Goal: Check status: Check status

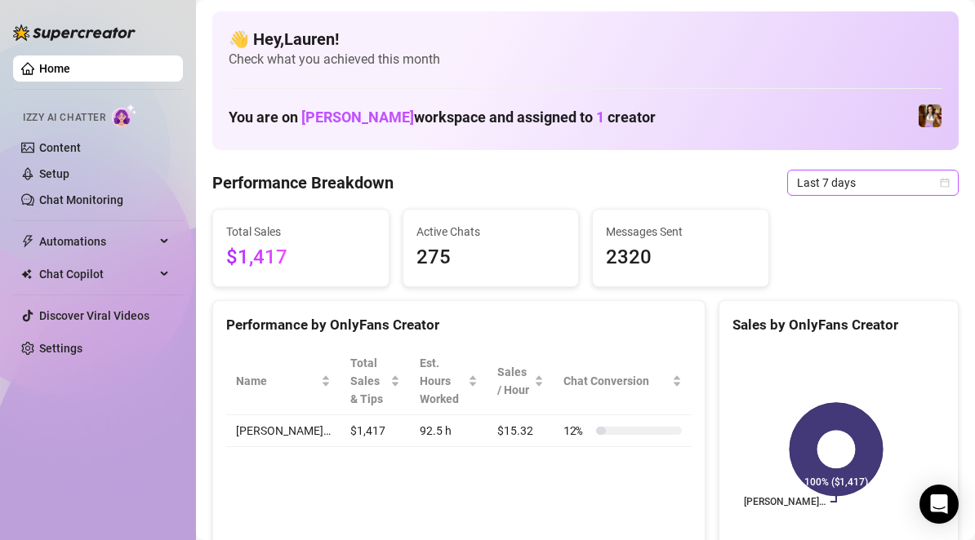
click at [924, 183] on span "Last 7 days" at bounding box center [873, 183] width 152 height 24
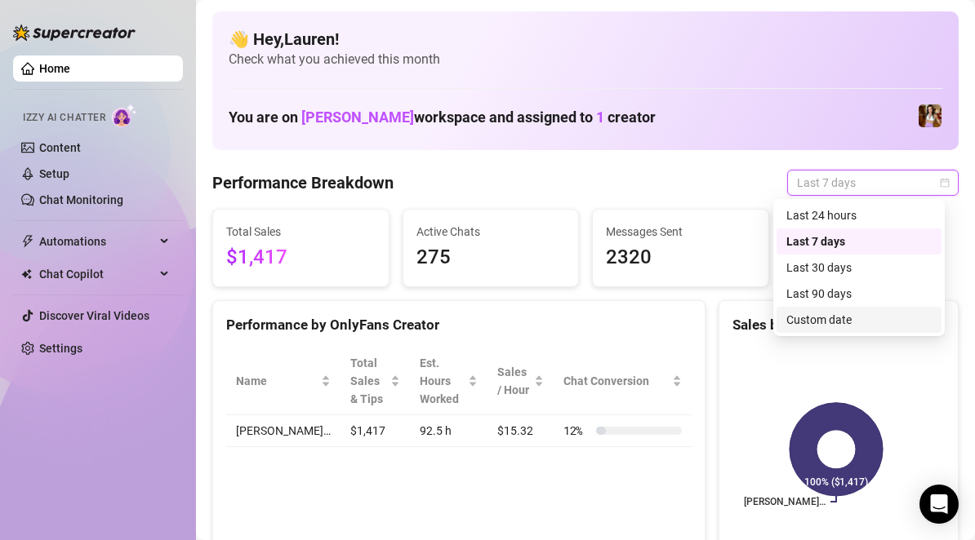
click at [857, 311] on div "Custom date" at bounding box center [858, 320] width 145 height 18
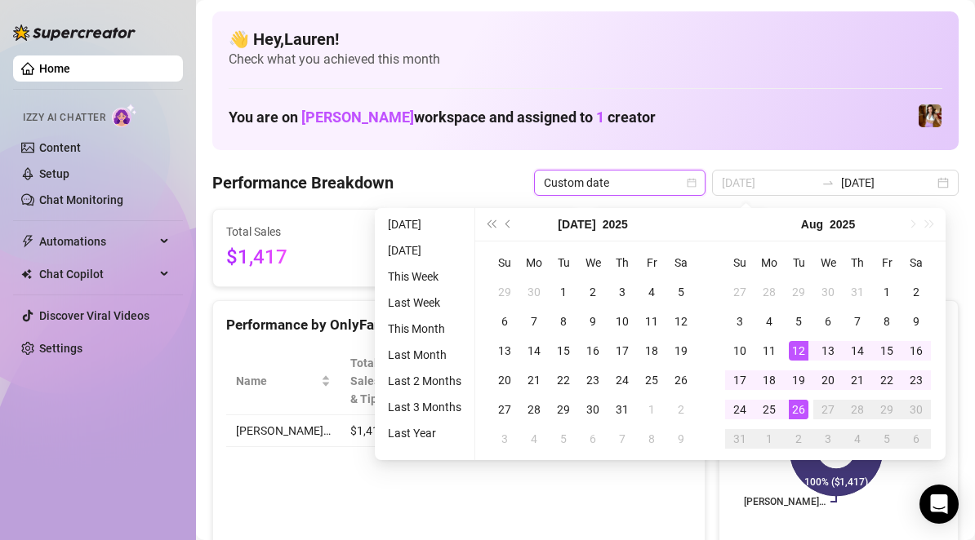
type input "2025-08-26"
click at [797, 413] on div "26" at bounding box center [799, 410] width 20 height 20
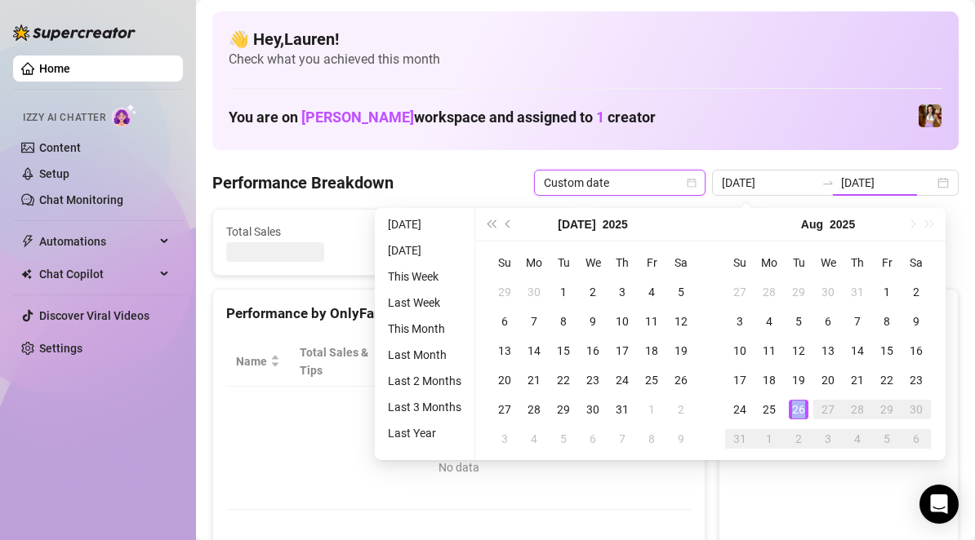
type input "2025-08-26"
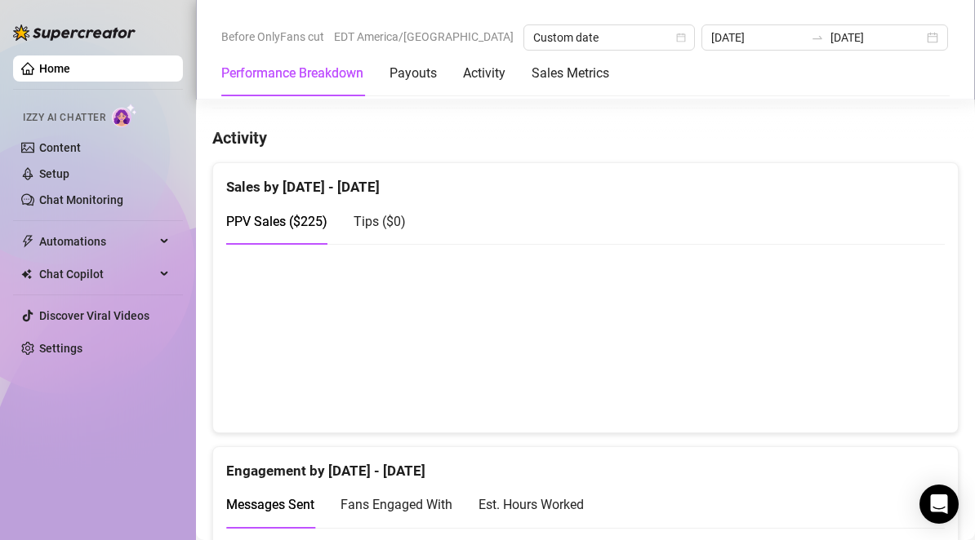
scroll to position [816, 0]
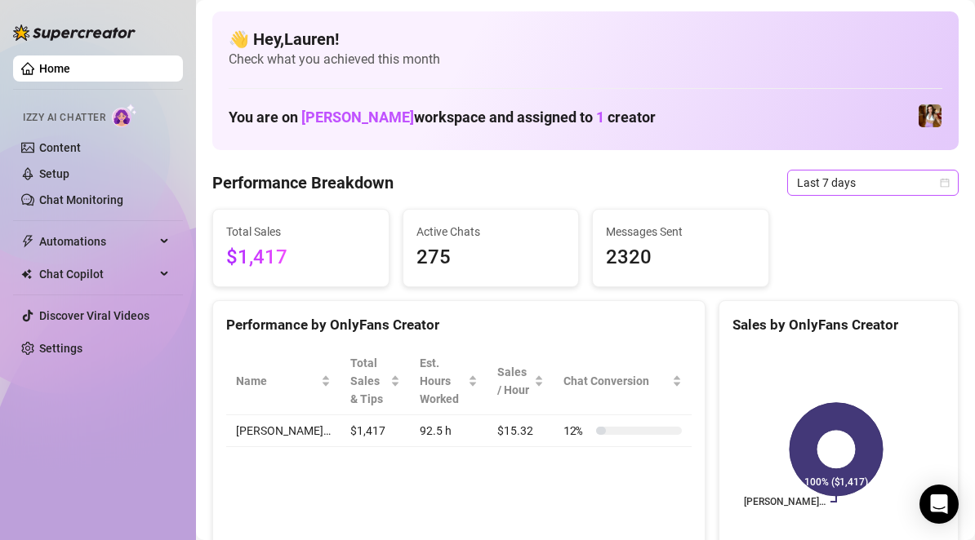
click at [891, 176] on span "Last 7 days" at bounding box center [873, 183] width 152 height 24
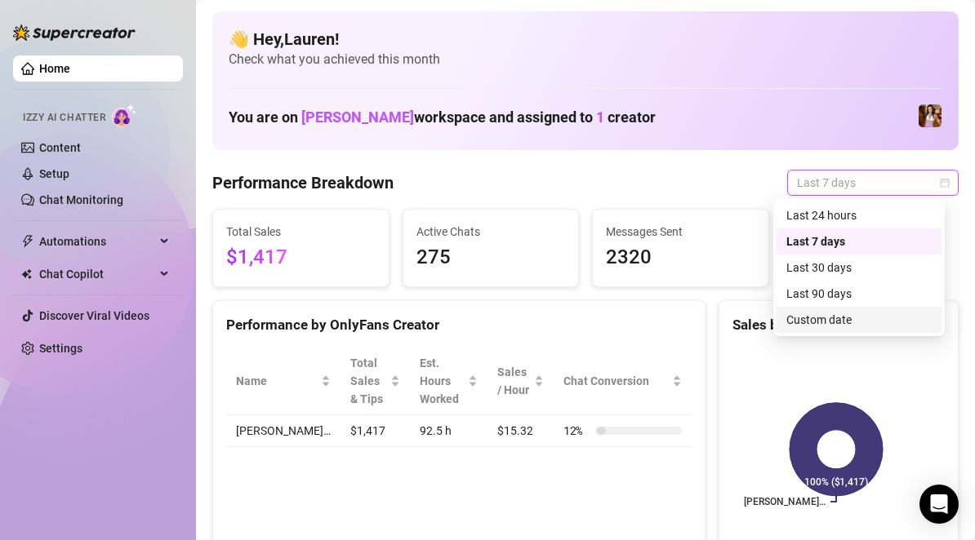
click at [833, 313] on div "Custom date" at bounding box center [858, 320] width 145 height 18
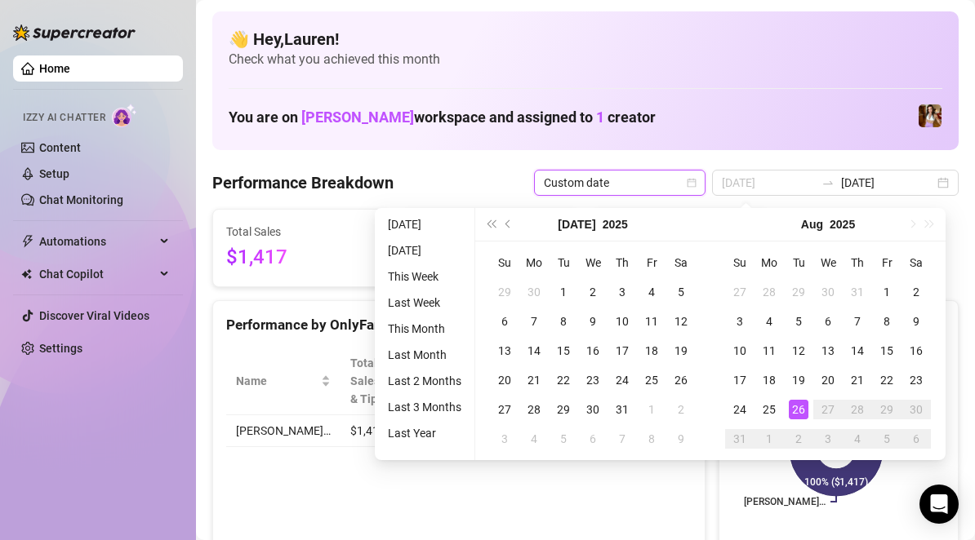
type input "2025-08-26"
click at [796, 408] on div "26" at bounding box center [799, 410] width 20 height 20
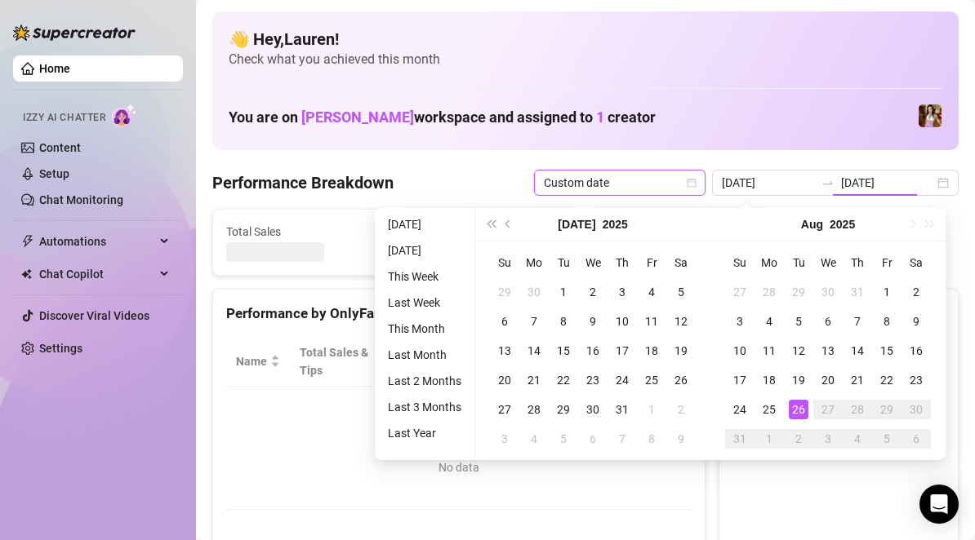
type input "2025-08-26"
